Goal: Transaction & Acquisition: Purchase product/service

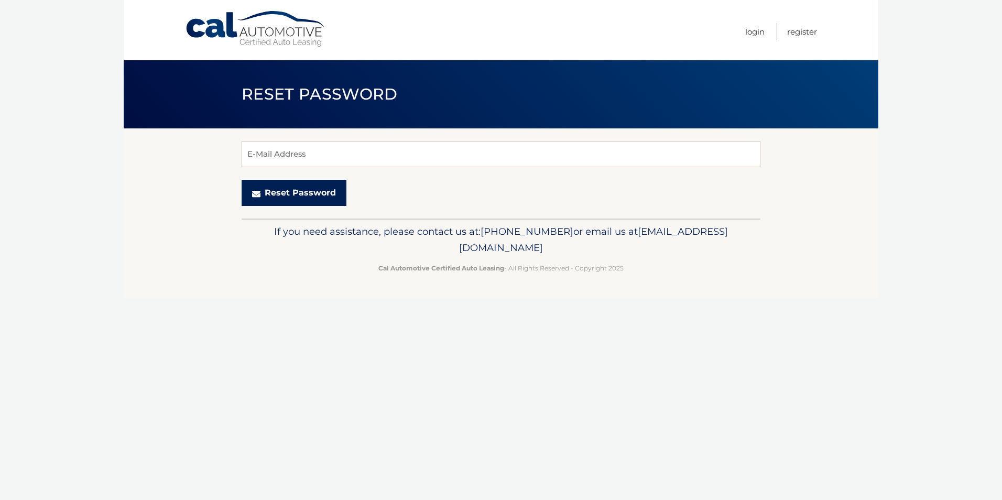
click at [277, 191] on button "Reset Password" at bounding box center [294, 193] width 105 height 26
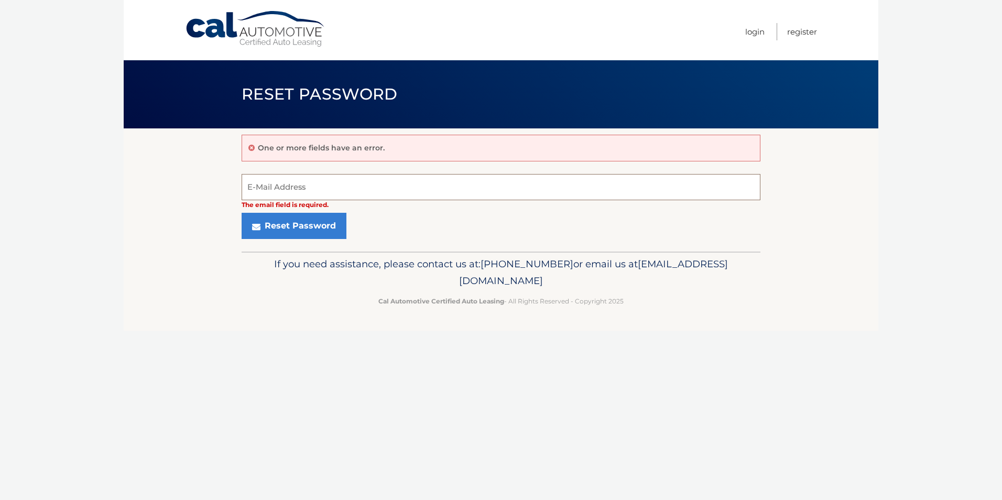
click at [324, 188] on input "E-Mail Address" at bounding box center [501, 187] width 519 height 26
type input "fgeh8@aol.com"
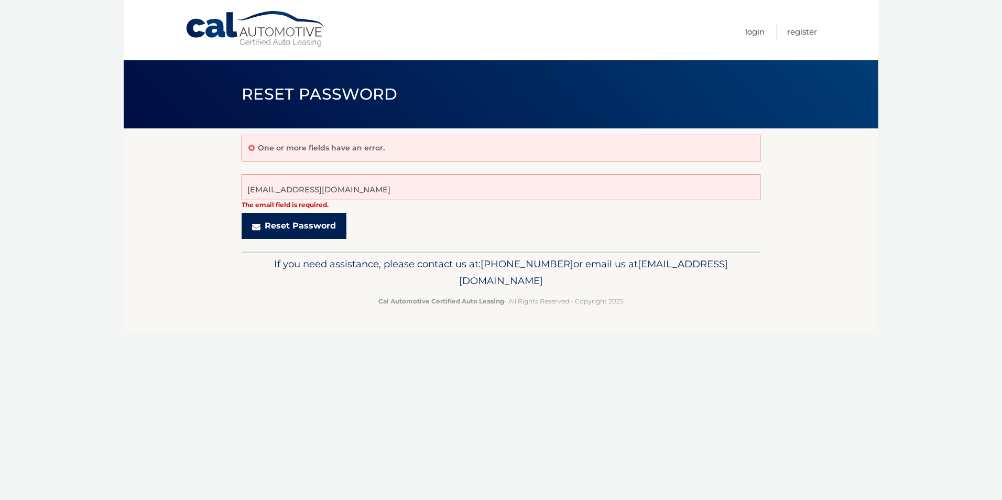
click at [291, 223] on button "Reset Password" at bounding box center [294, 226] width 105 height 26
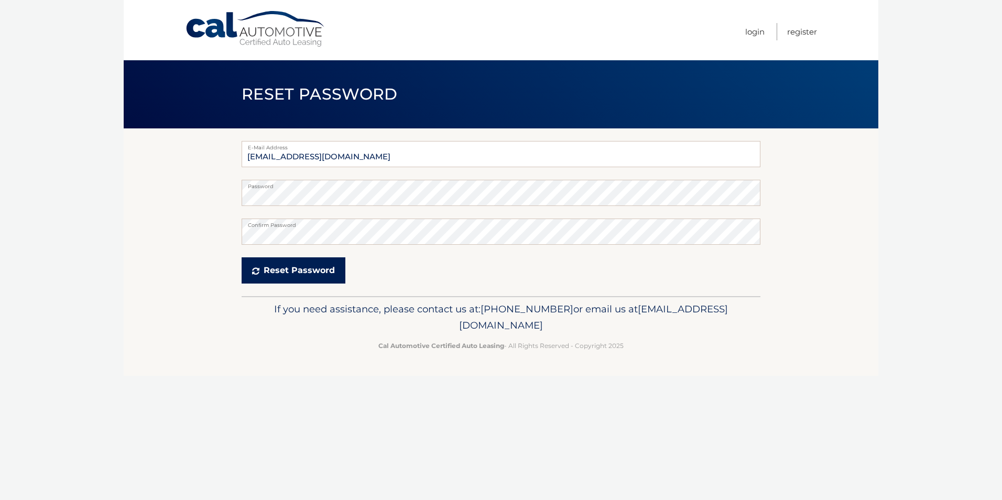
click at [295, 269] on button "Reset Password" at bounding box center [294, 270] width 104 height 26
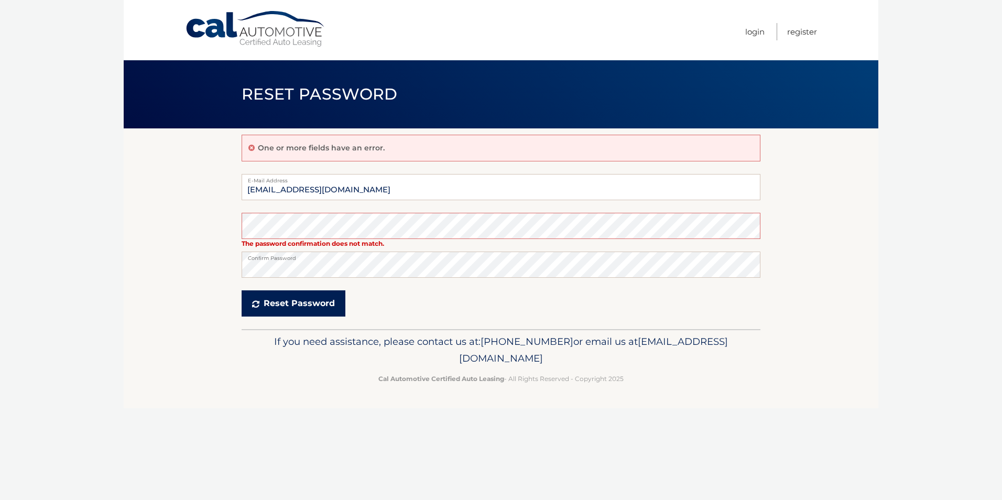
click at [298, 301] on button "Reset Password" at bounding box center [294, 303] width 104 height 26
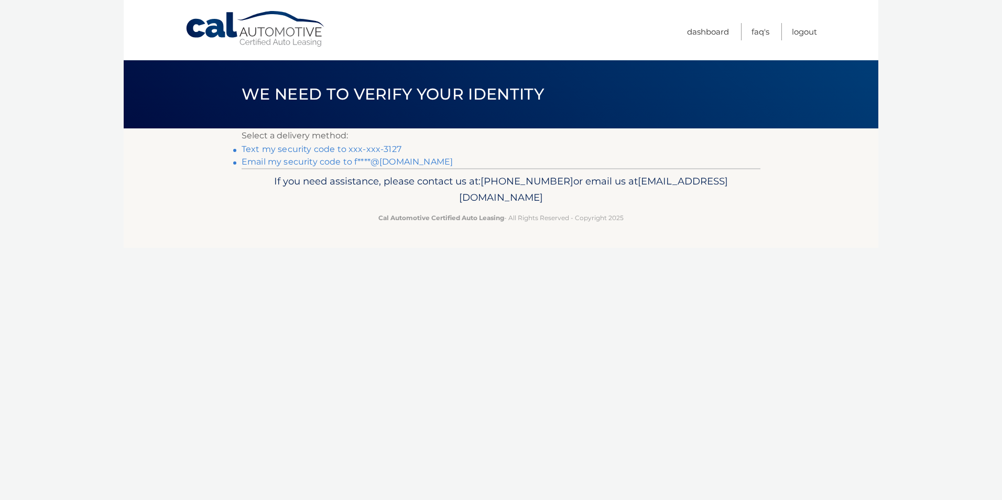
click at [308, 148] on link "Text my security code to xxx-xxx-3127" at bounding box center [322, 149] width 160 height 10
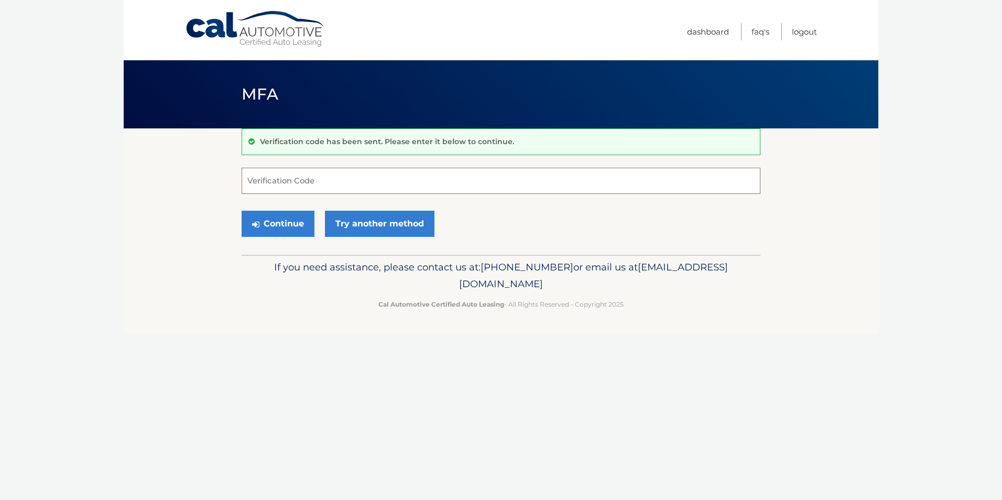
click at [335, 184] on input "Verification Code" at bounding box center [501, 181] width 519 height 26
type input "025321"
click at [290, 223] on button "Continue" at bounding box center [278, 224] width 73 height 26
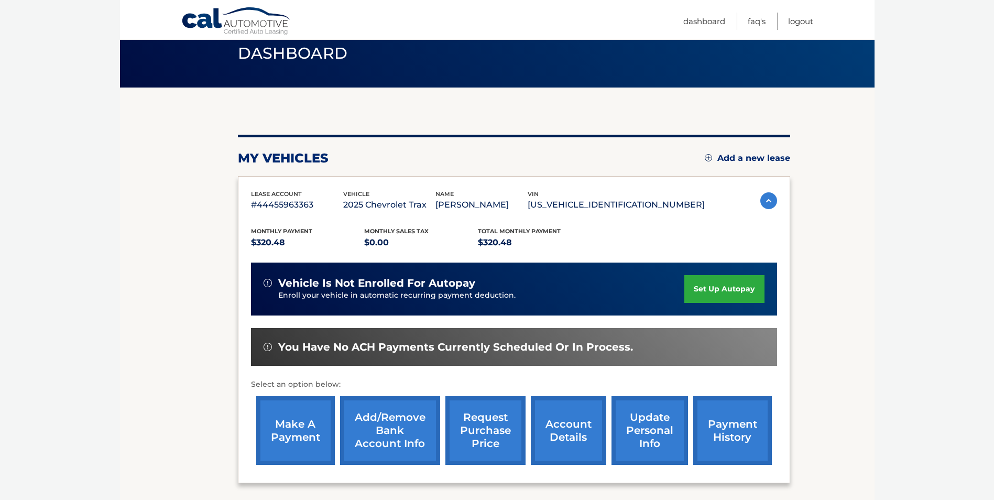
scroll to position [105, 0]
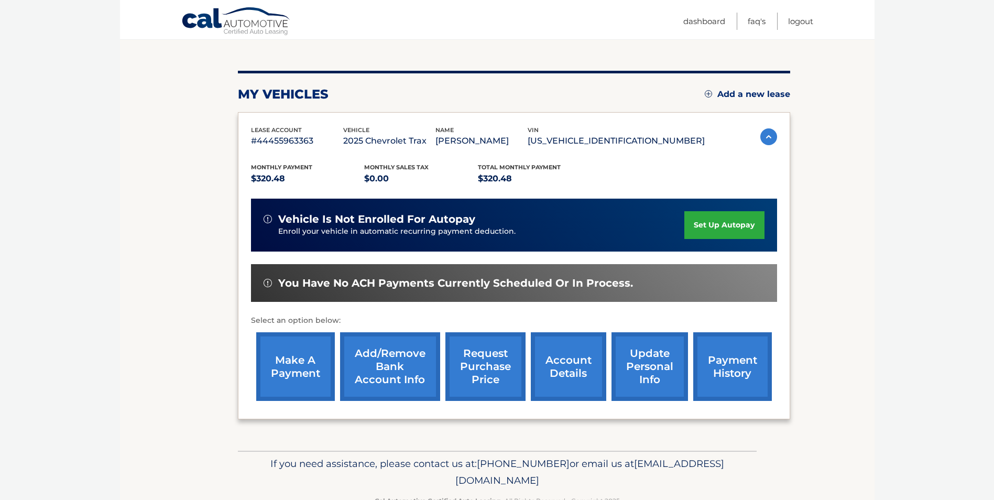
click at [297, 355] on link "make a payment" at bounding box center [295, 366] width 79 height 69
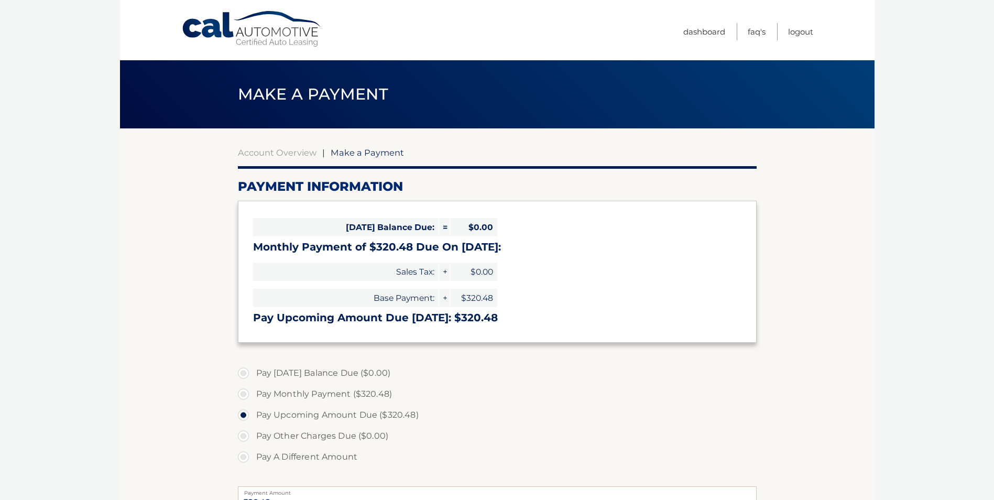
select select "MmIyNWIzM2MtZjJjZS00MzFmLTlmZTEtNjkwOTk4YjY1Zjk0"
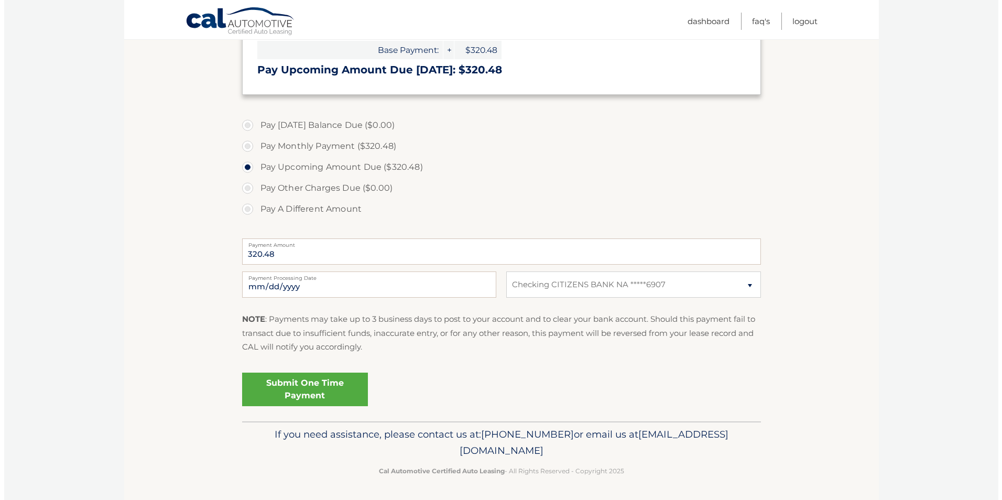
scroll to position [249, 0]
click at [285, 384] on link "Submit One Time Payment" at bounding box center [301, 389] width 126 height 34
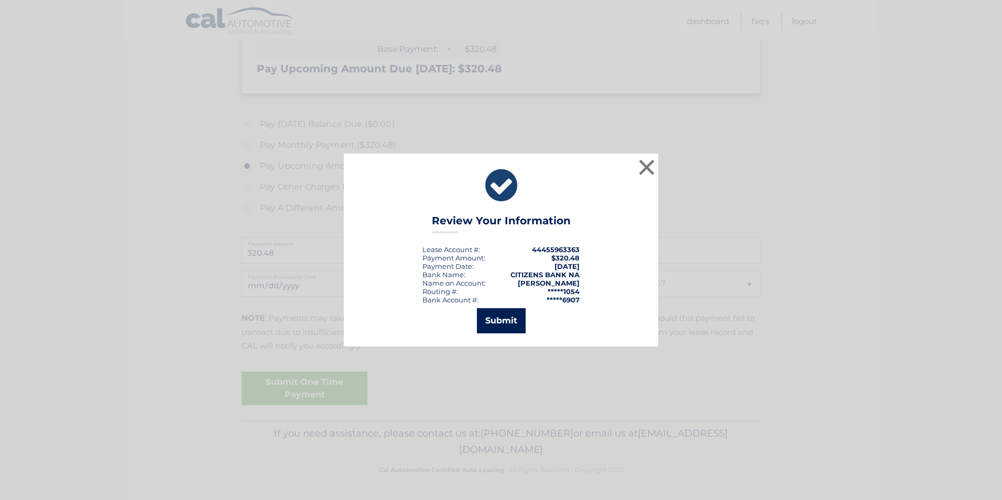
click at [503, 318] on button "Submit" at bounding box center [501, 320] width 49 height 25
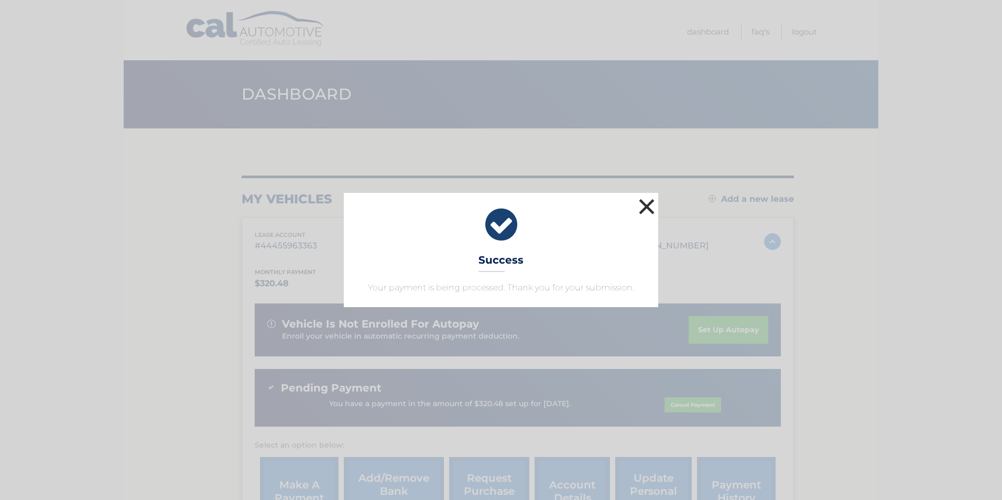
click at [650, 205] on button "×" at bounding box center [646, 206] width 21 height 21
